Goal: Task Accomplishment & Management: Use online tool/utility

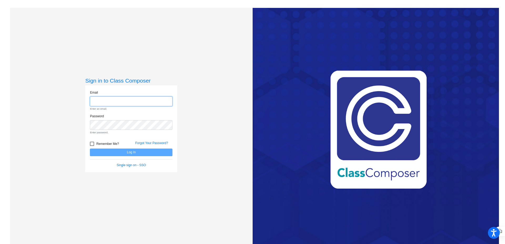
type input "[EMAIL_ADDRESS][DOMAIN_NAME]"
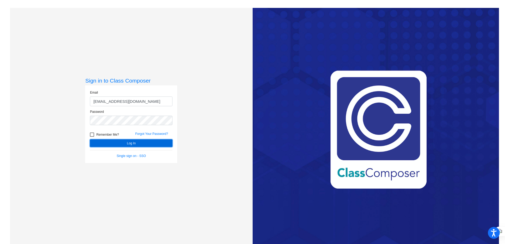
click at [136, 144] on button "Log In" at bounding box center [131, 143] width 83 height 8
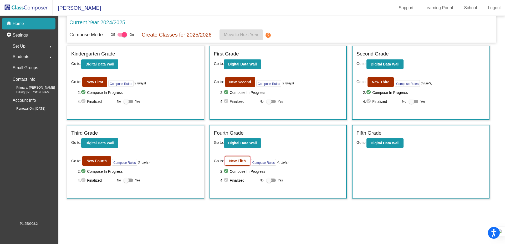
click at [241, 161] on b "New Fifth" at bounding box center [237, 161] width 17 height 4
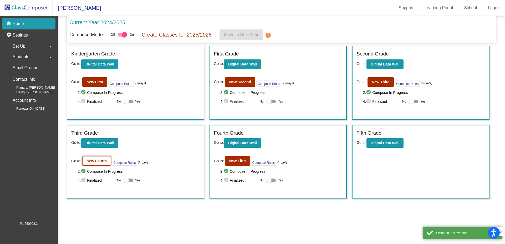
click at [91, 161] on b "New Fourth" at bounding box center [96, 161] width 20 height 4
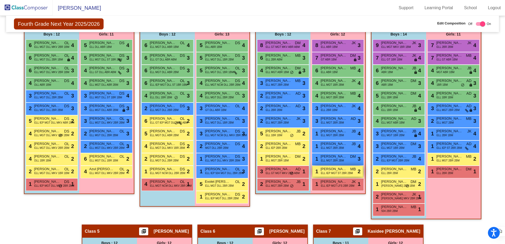
scroll to position [151, 0]
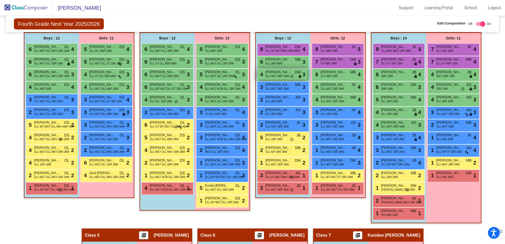
click at [277, 76] on span "ELL MGT ABR 1BM" at bounding box center [277, 76] width 23 height 4
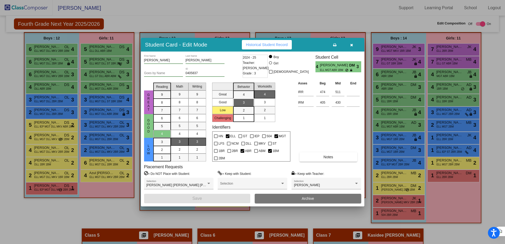
click at [352, 44] on icon "button" at bounding box center [351, 45] width 3 height 4
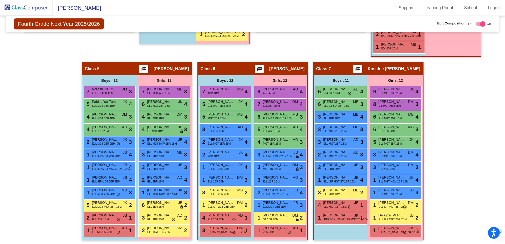
scroll to position [319, 0]
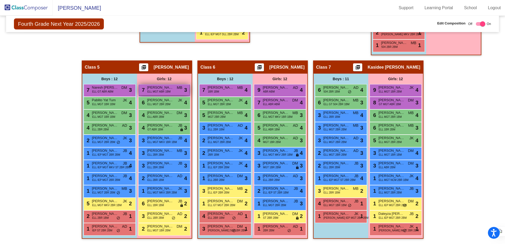
click at [167, 90] on span "ELL MGT ABR 1BM" at bounding box center [158, 92] width 23 height 4
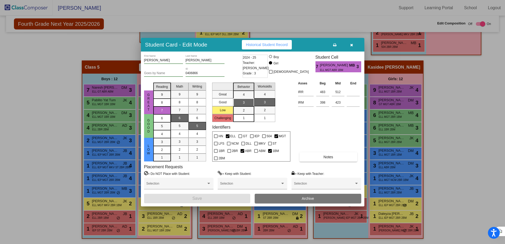
click at [351, 47] on button "button" at bounding box center [351, 44] width 17 height 9
